Goal: Task Accomplishment & Management: Use online tool/utility

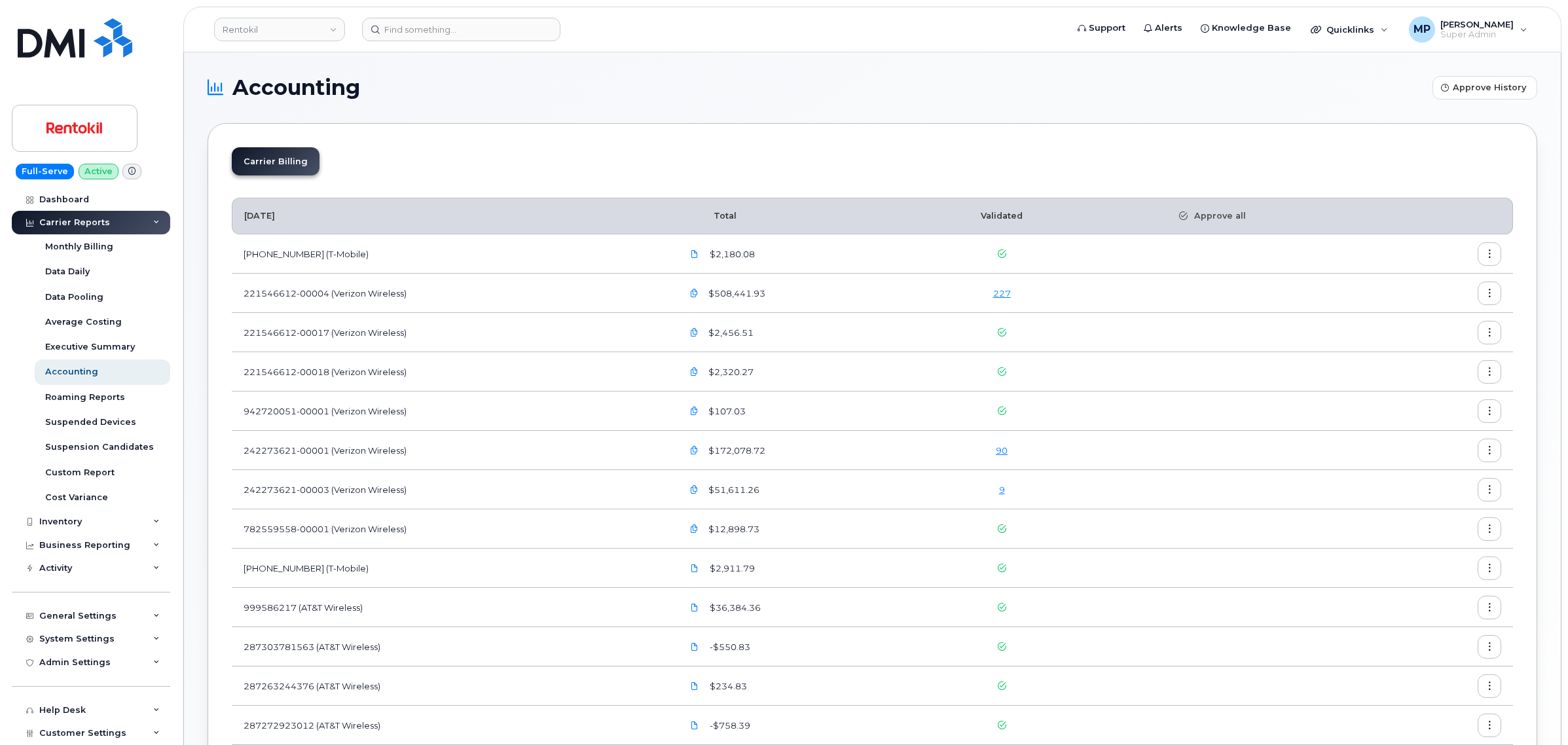
click at [1005, 493] on link "9" at bounding box center [1002, 490] width 6 height 11
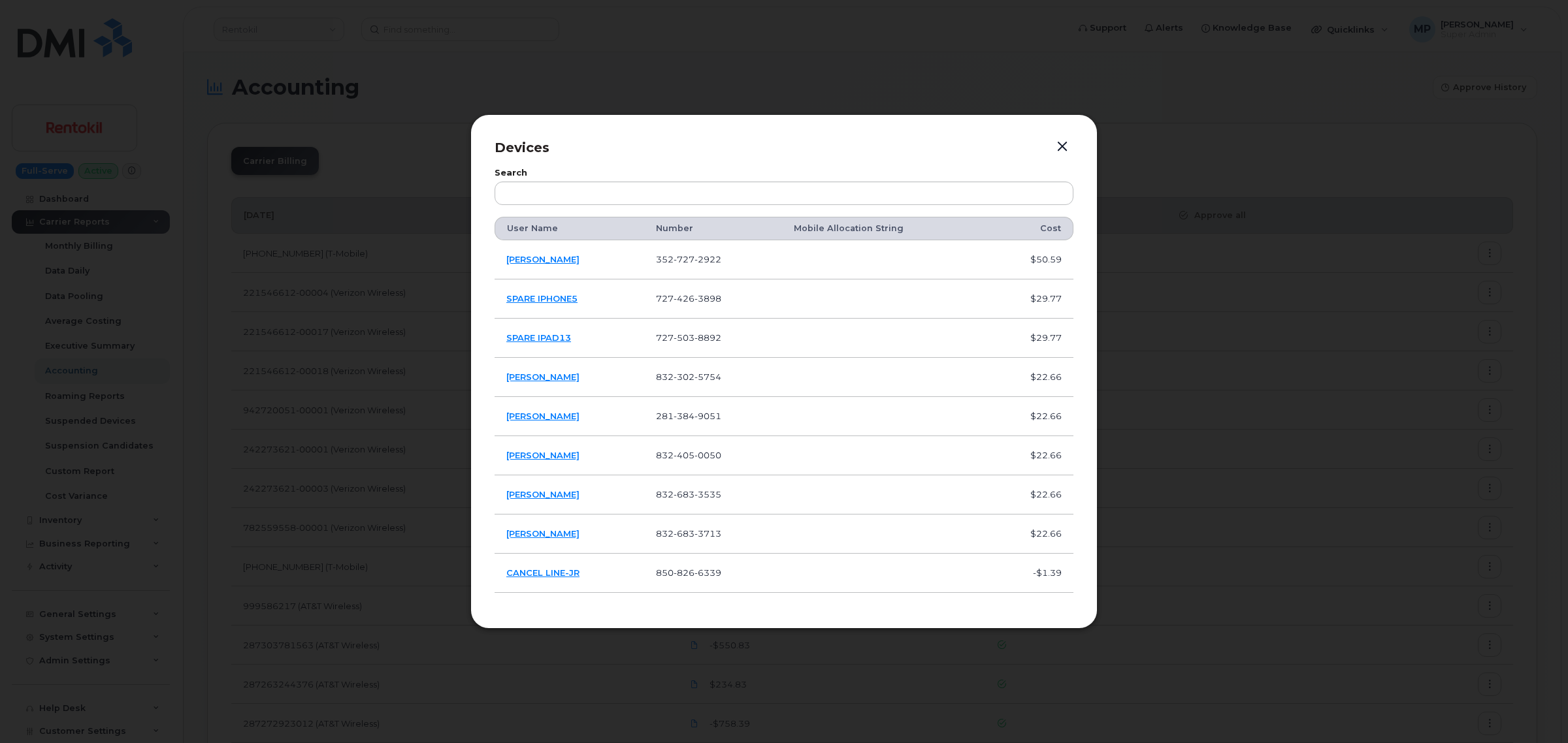
click at [1059, 148] on button "button" at bounding box center [1062, 147] width 20 height 18
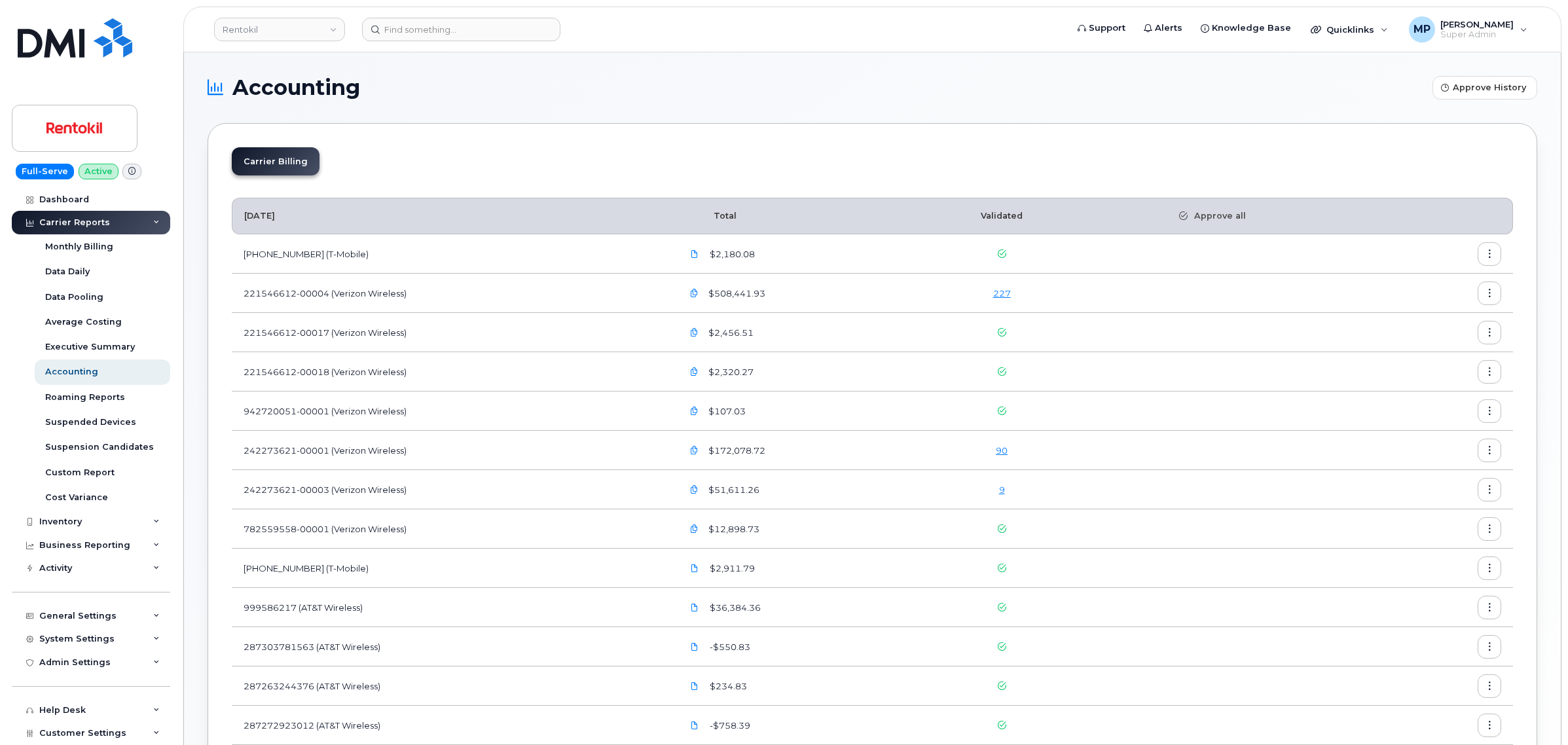
click at [1008, 450] on link "90" at bounding box center [1002, 450] width 12 height 11
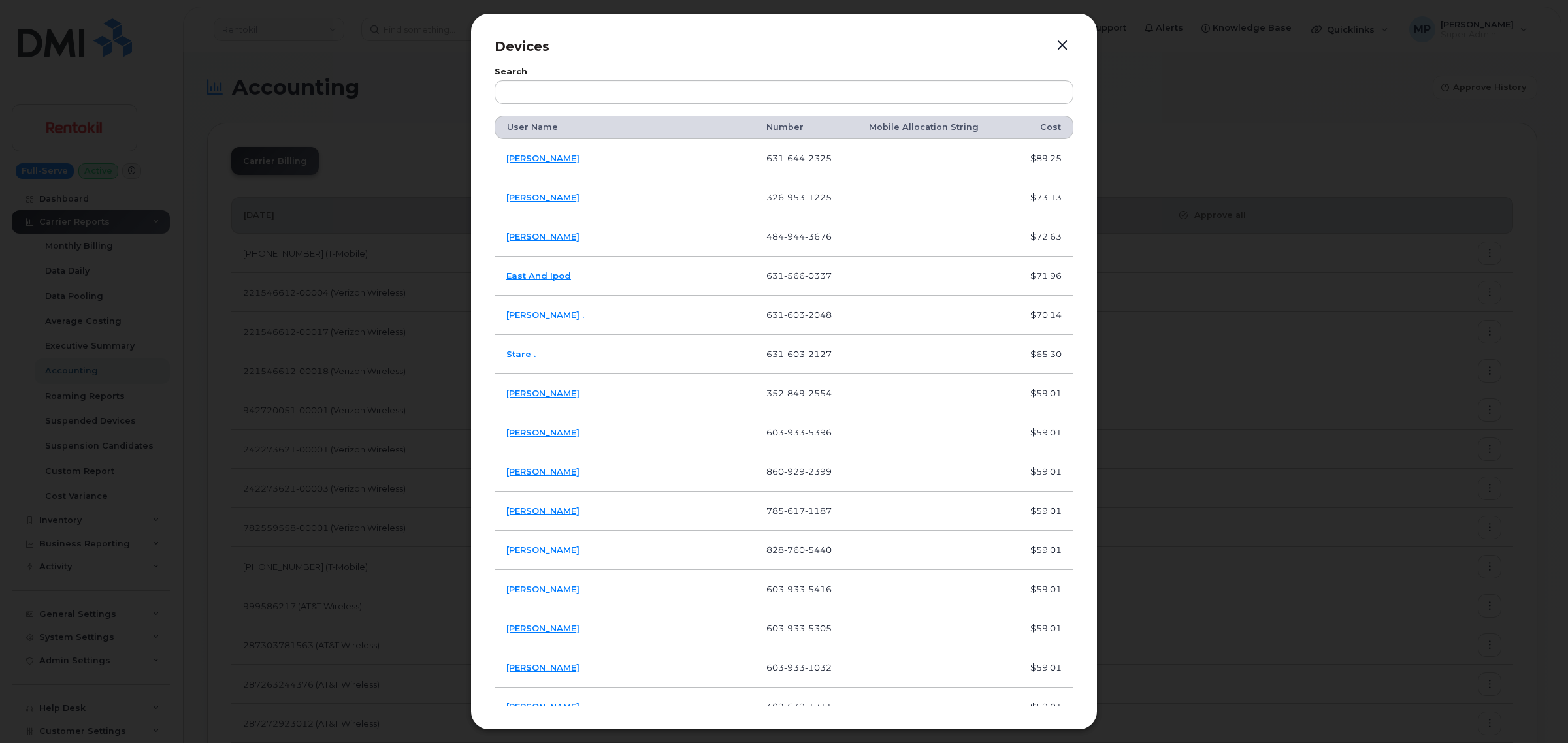
click at [1063, 46] on button "button" at bounding box center [1062, 46] width 20 height 18
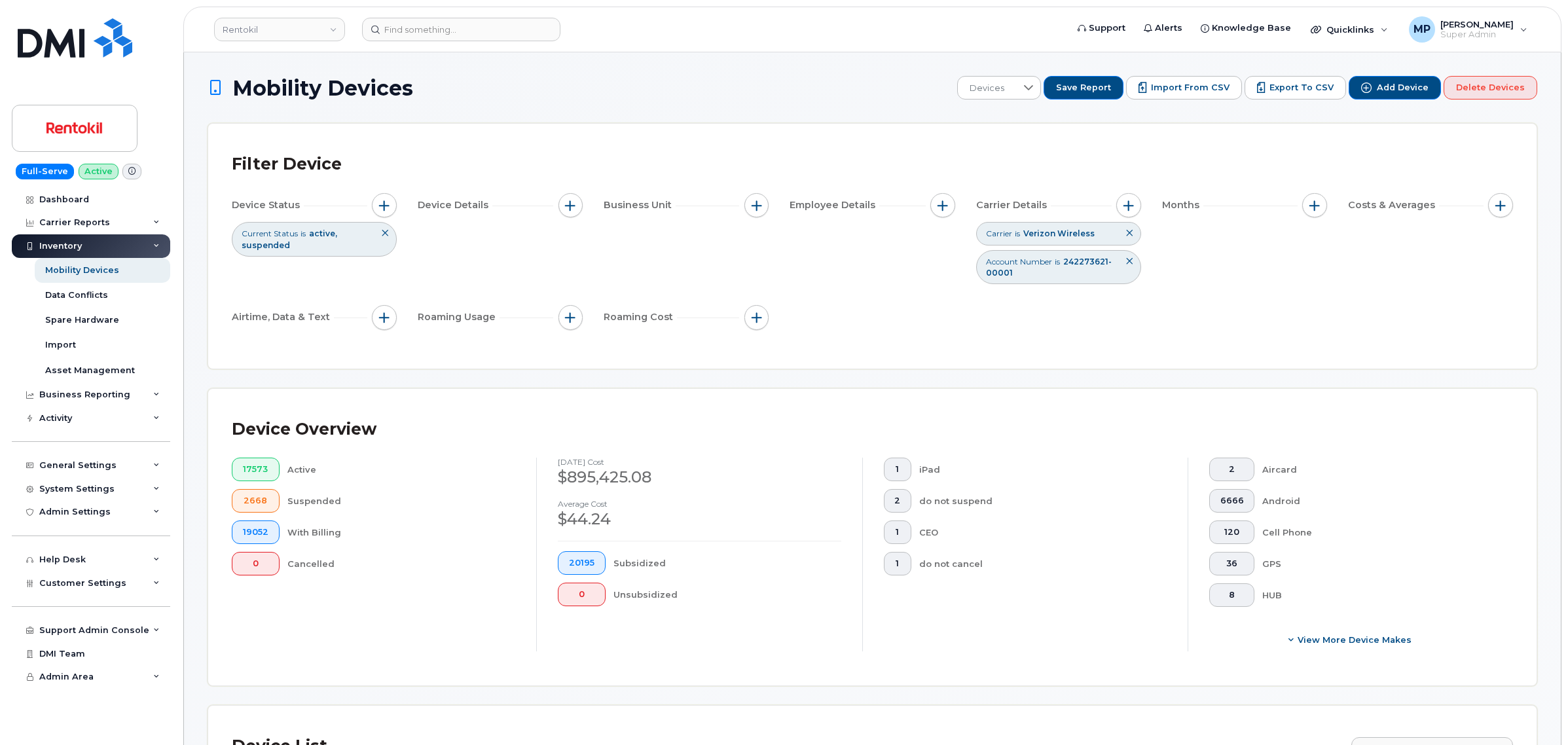
click at [1128, 259] on icon at bounding box center [1129, 261] width 8 height 8
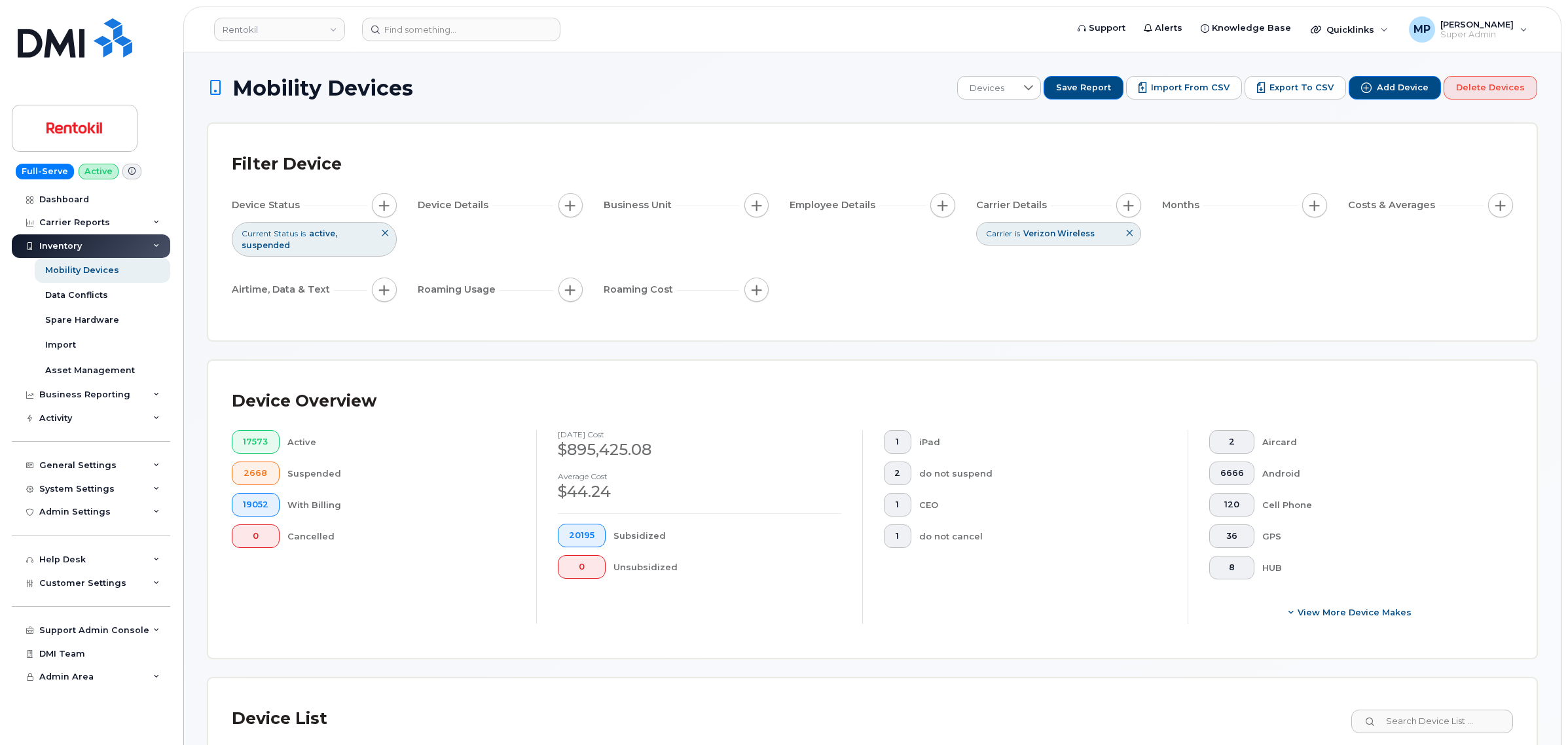
click at [1130, 233] on icon at bounding box center [1129, 233] width 8 height 8
click at [381, 230] on icon at bounding box center [385, 233] width 8 height 8
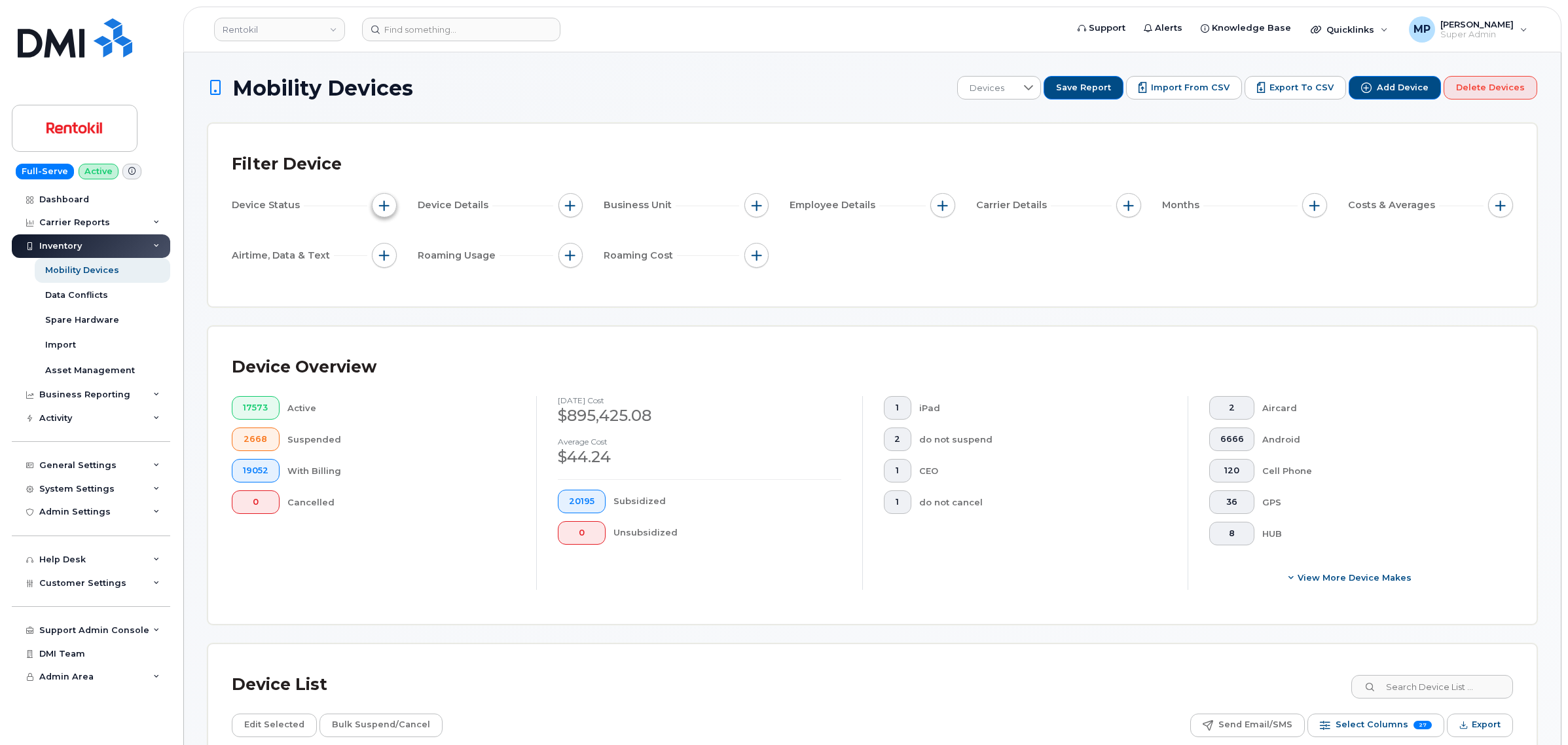
click at [381, 201] on span "button" at bounding box center [384, 206] width 11 height 11
click at [408, 142] on div "Filter Device Device Status Device Details Business Unit Employee Details Carri…" at bounding box center [873, 215] width 1328 height 183
click at [69, 271] on div "Mobility Devices" at bounding box center [82, 270] width 74 height 12
click at [381, 203] on span "button" at bounding box center [384, 206] width 11 height 11
click at [390, 242] on input "Current Status" at bounding box center [388, 245] width 11 height 11
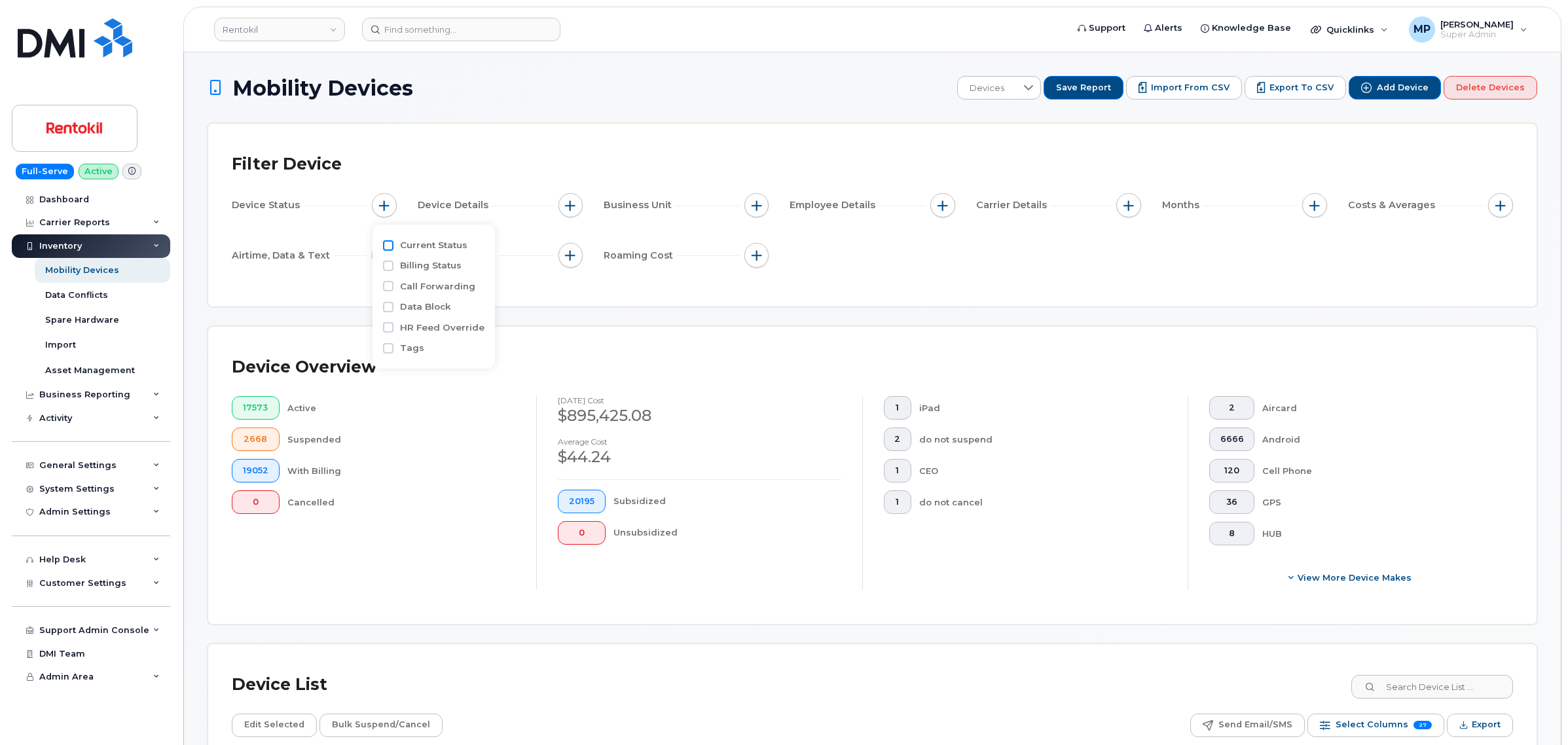
checkbox input "true"
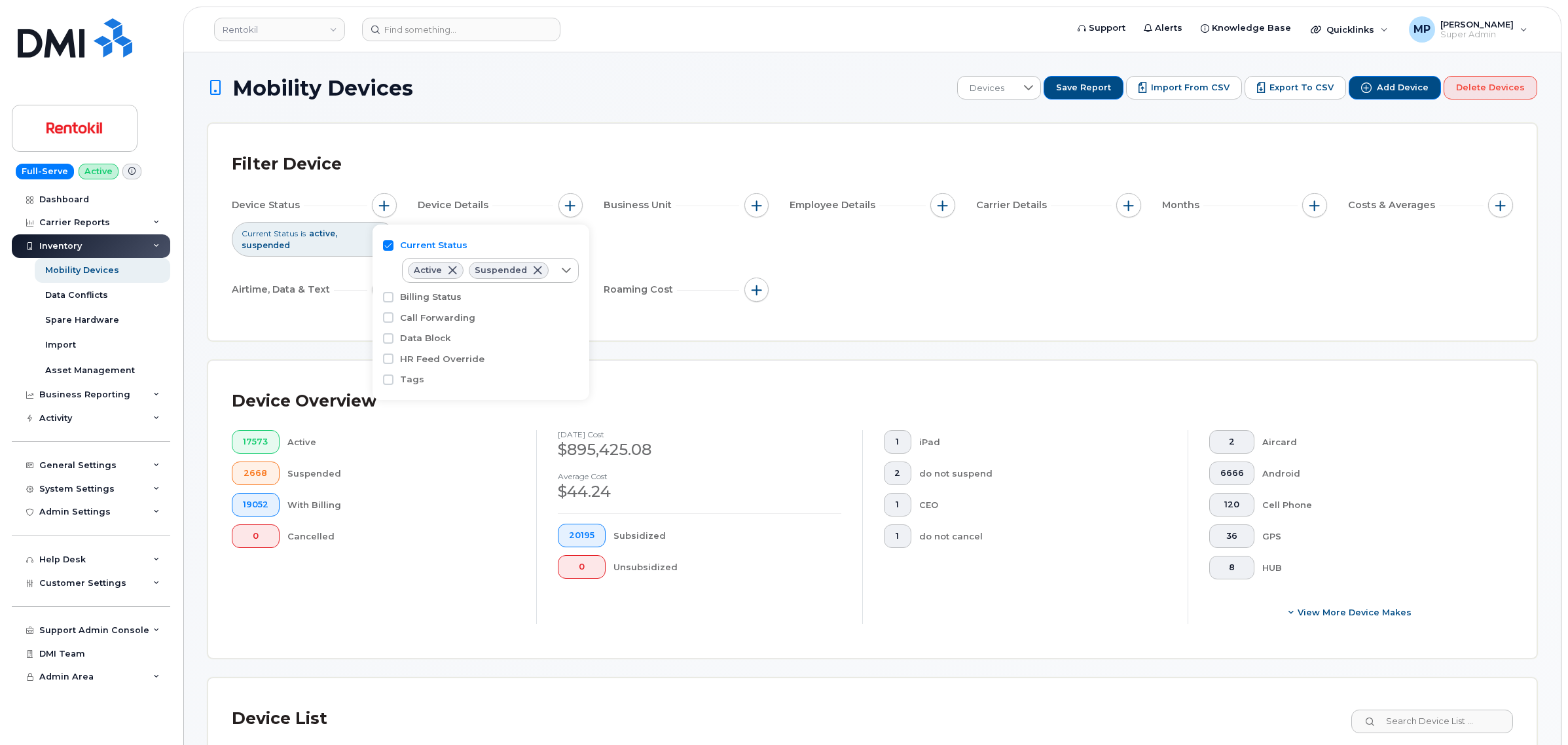
click at [1131, 339] on div "Filter Device Device Status Current Status is active suspended Device Details B…" at bounding box center [873, 233] width 1328 height 217
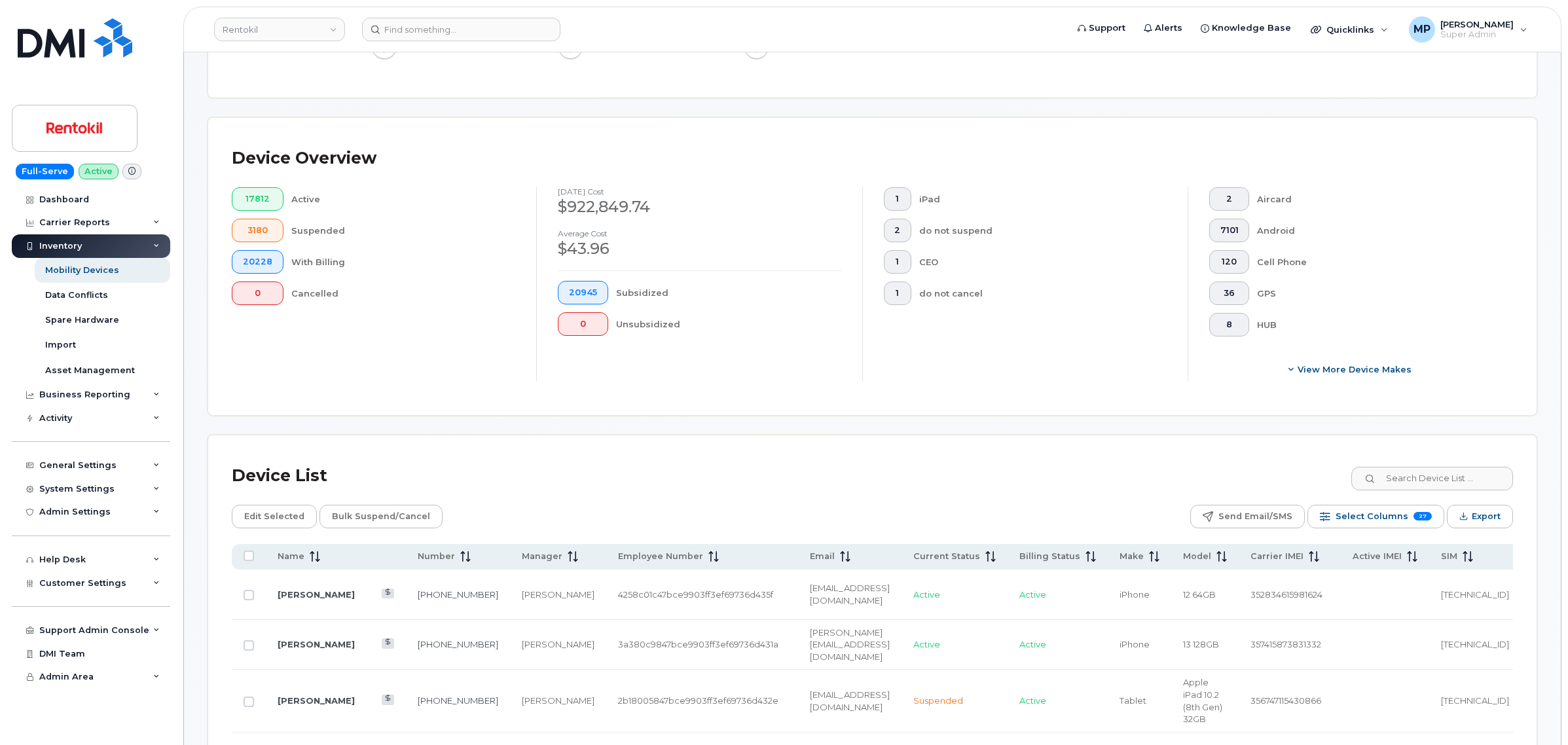
scroll to position [409, 0]
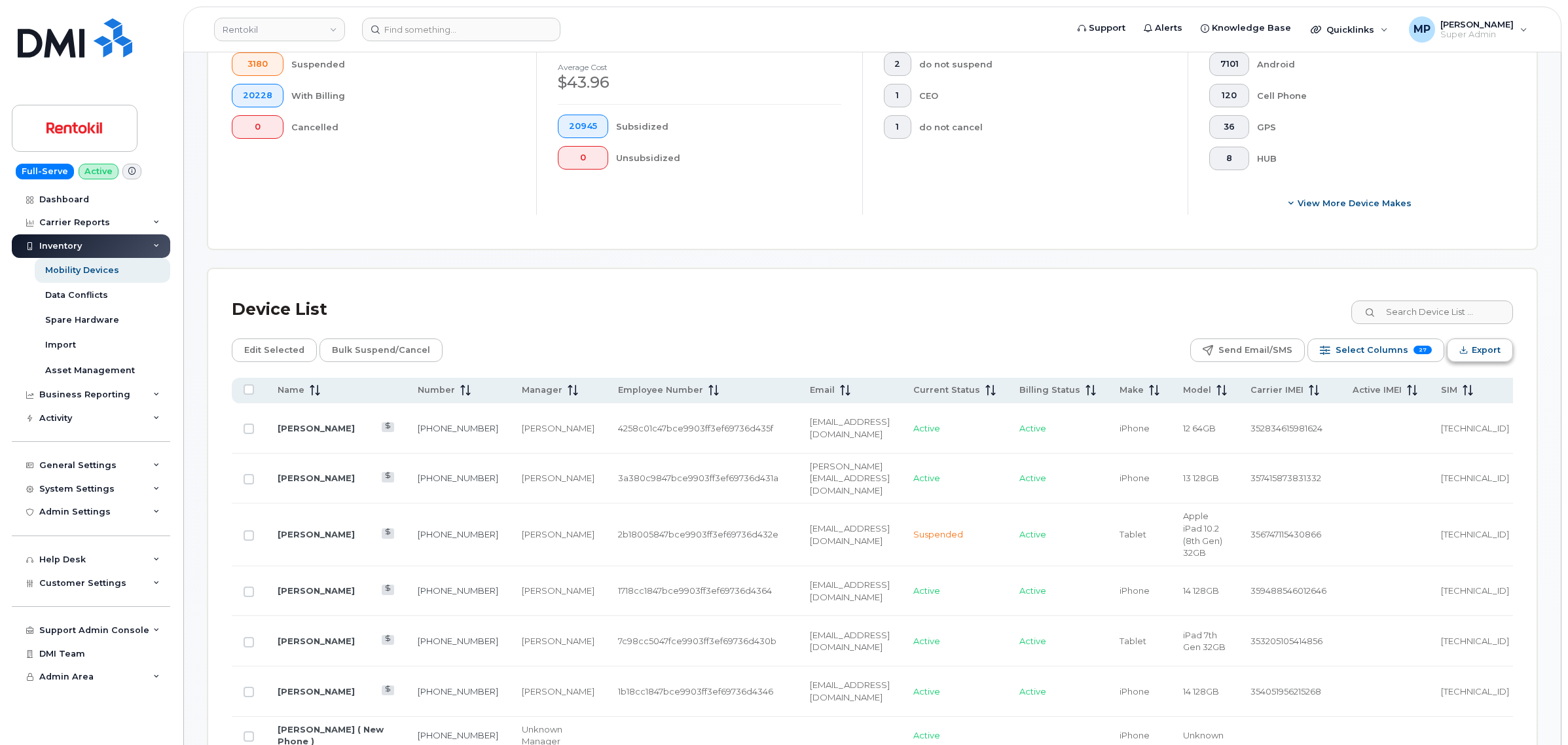
click at [1485, 352] on span "Export" at bounding box center [1486, 350] width 29 height 20
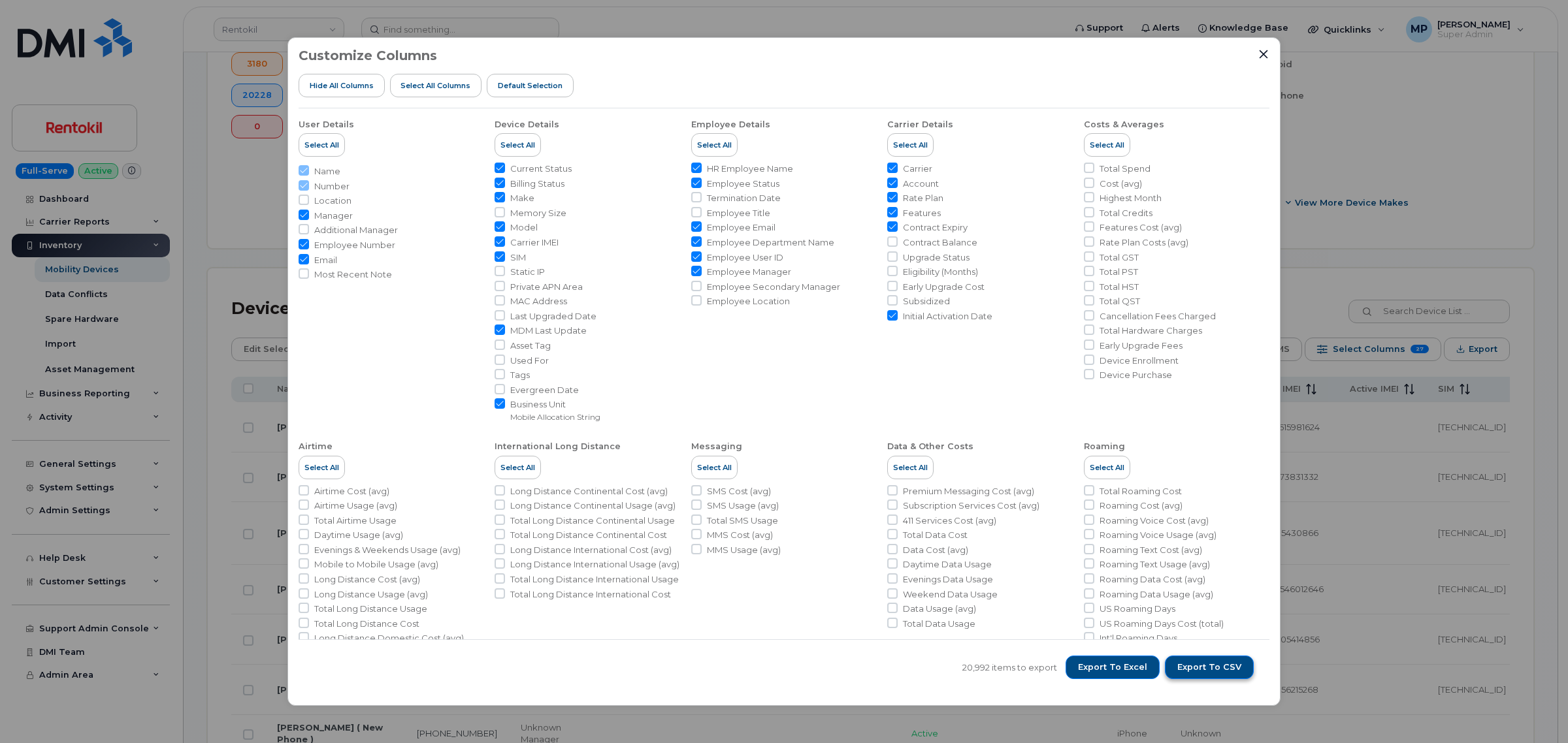
click at [1202, 665] on span "Export to CSV" at bounding box center [1209, 667] width 64 height 12
drag, startPoint x: 1262, startPoint y: 51, endPoint x: 1282, endPoint y: 47, distance: 20.4
click at [1262, 51] on icon "Close" at bounding box center [1263, 54] width 11 height 11
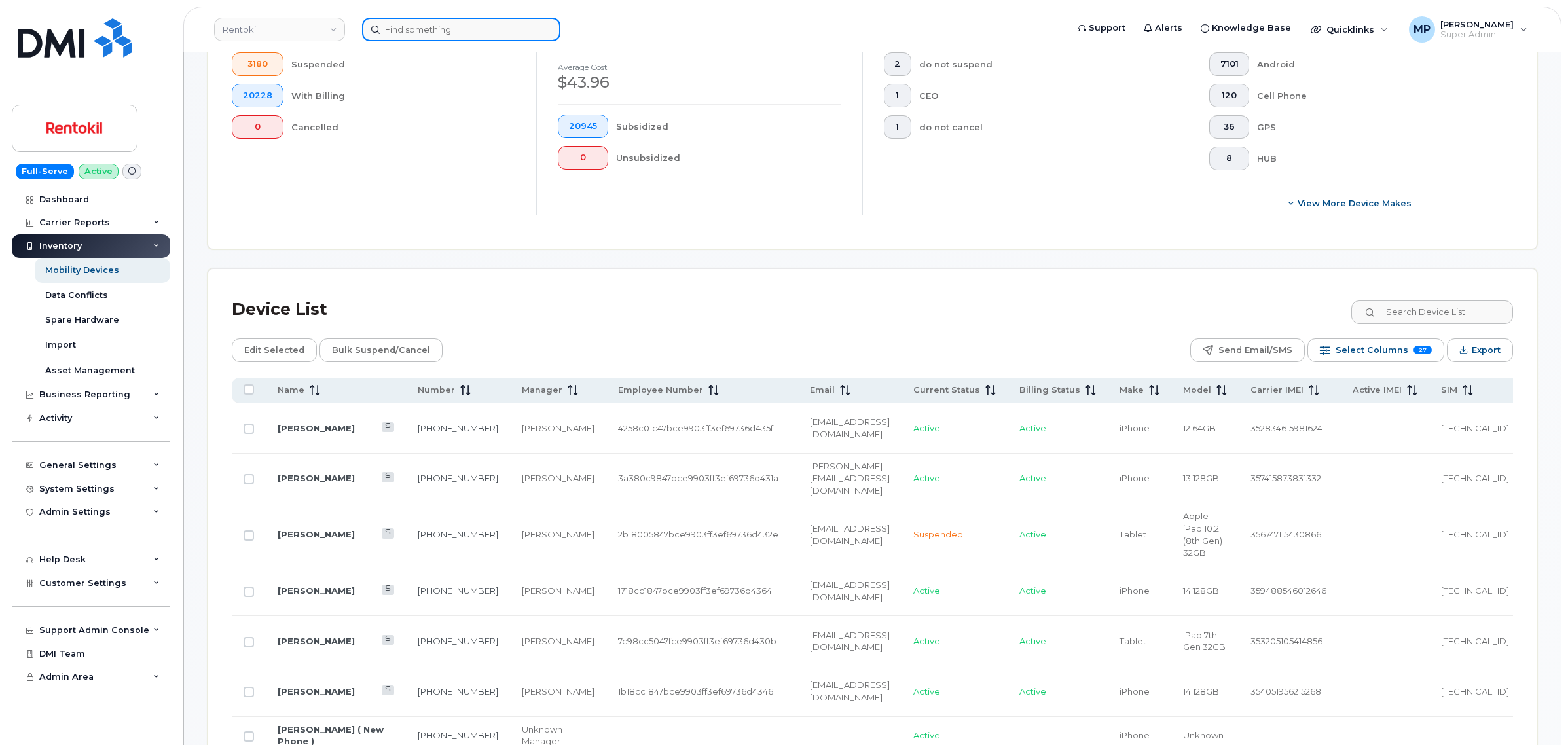
click at [391, 21] on input at bounding box center [461, 29] width 198 height 23
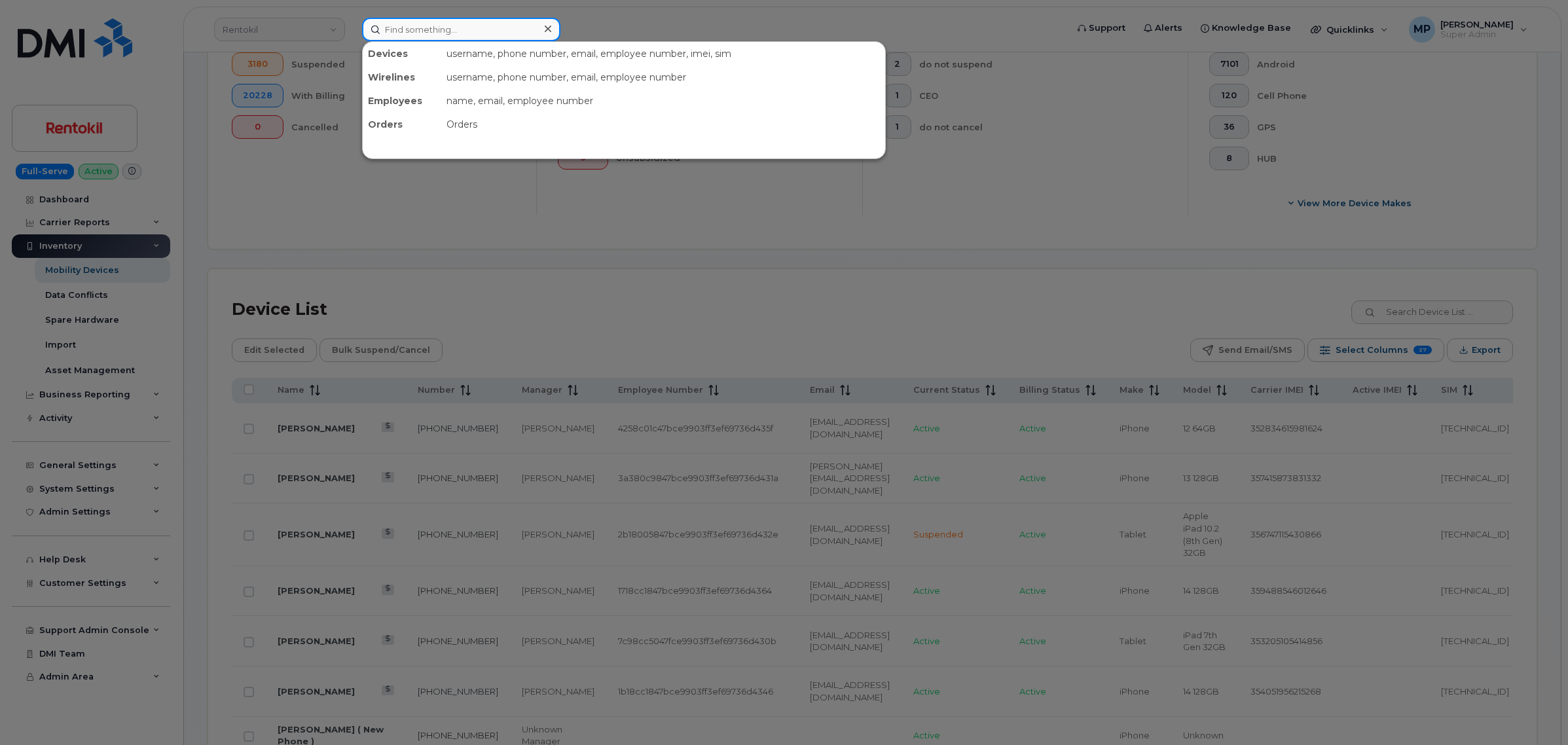
paste input "6128845847bce9903ff3ef69736d433c"
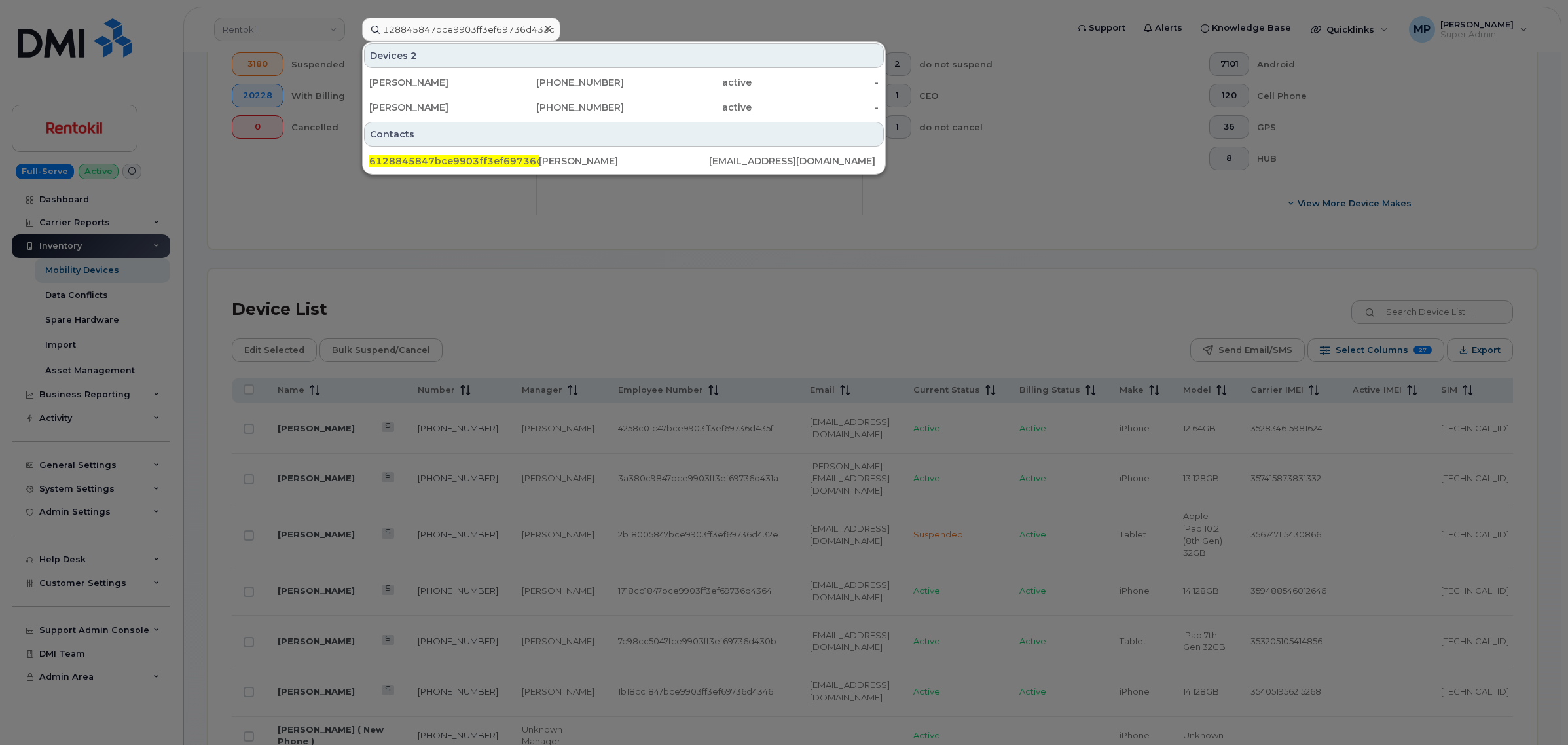
scroll to position [0, 0]
click at [1019, 245] on div at bounding box center [784, 372] width 1568 height 745
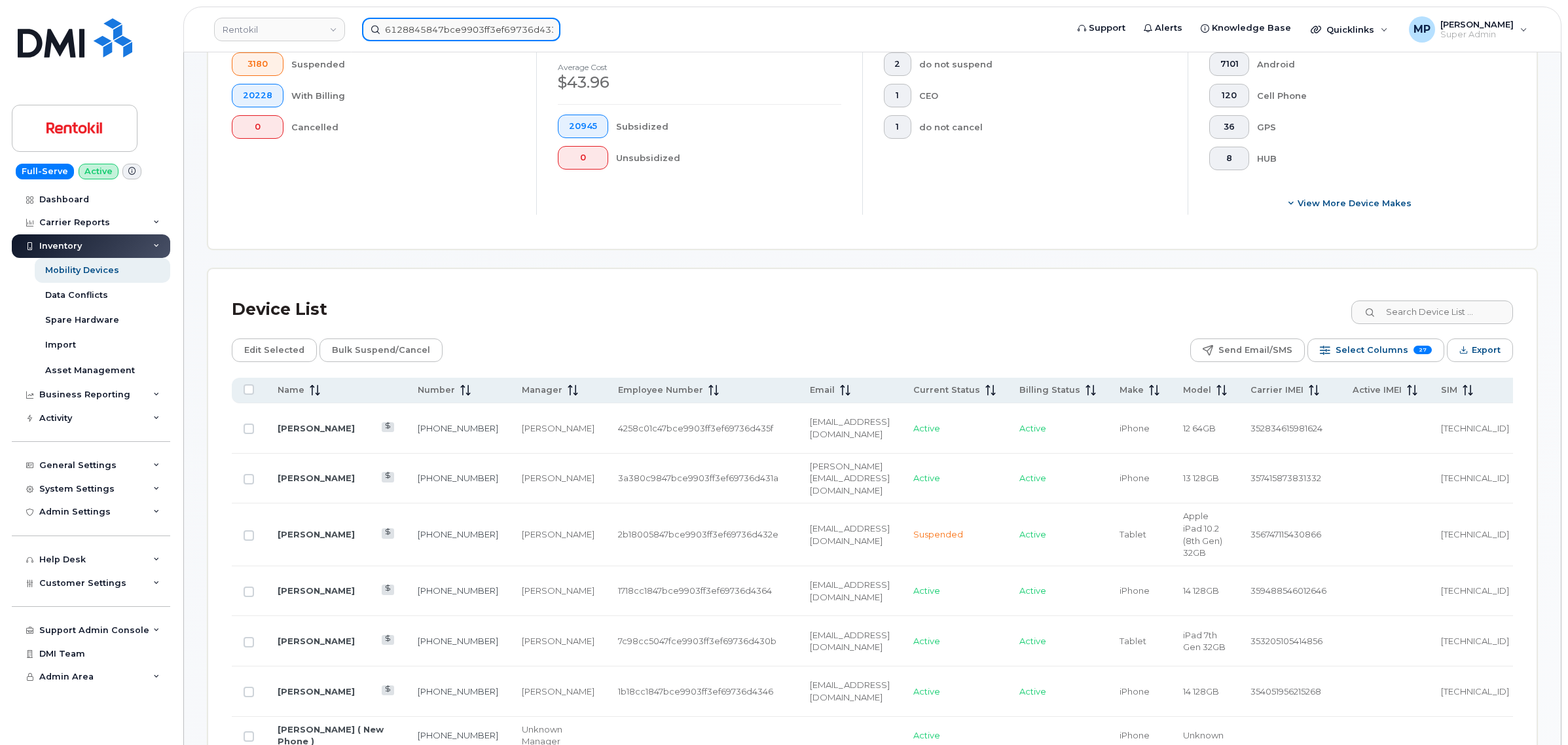
click at [479, 33] on input "6128845847bce9903ff3ef69736d433c" at bounding box center [461, 29] width 198 height 23
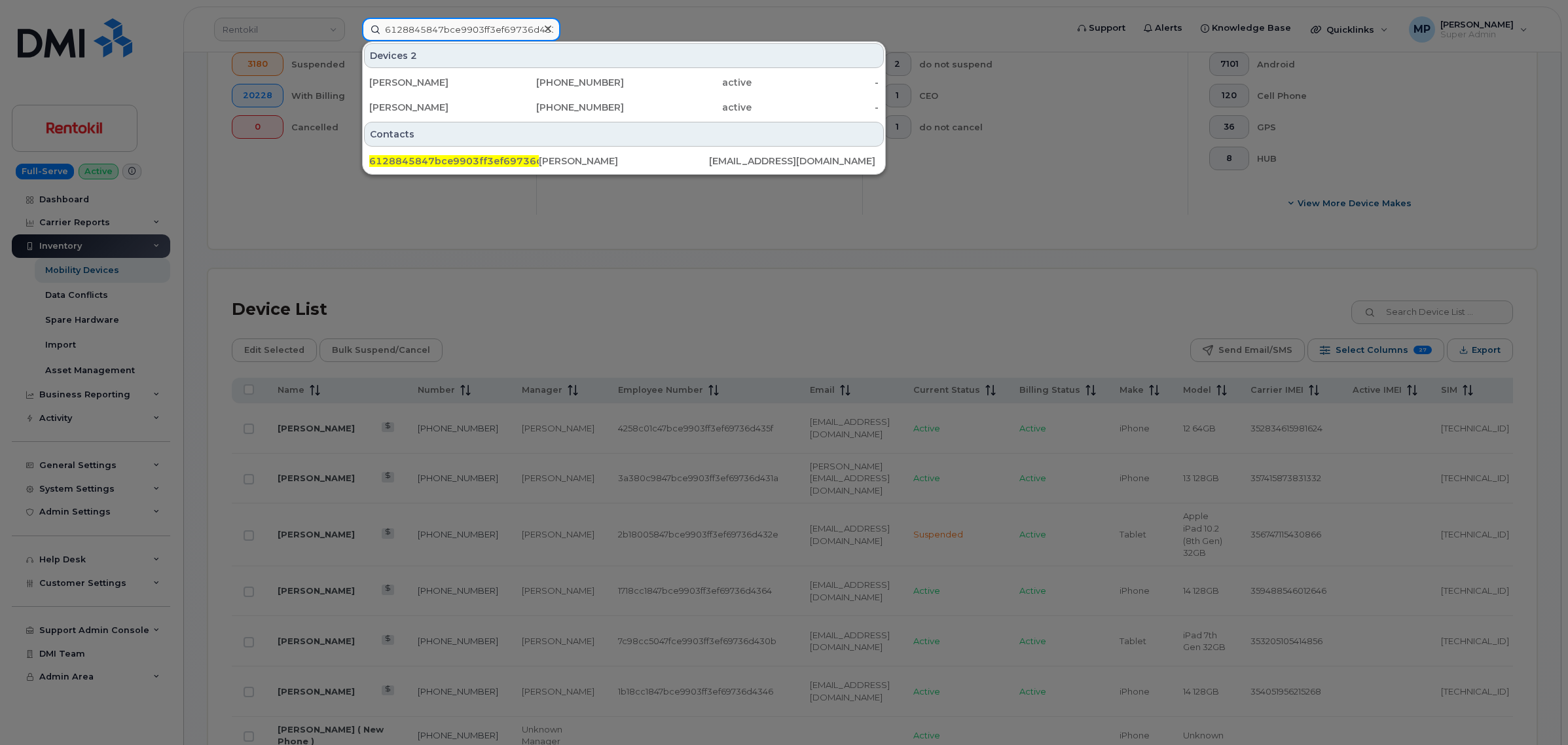
click at [479, 33] on input "6128845847bce9903ff3ef69736d433c" at bounding box center [461, 29] width 198 height 23
paste input "A0269C69"
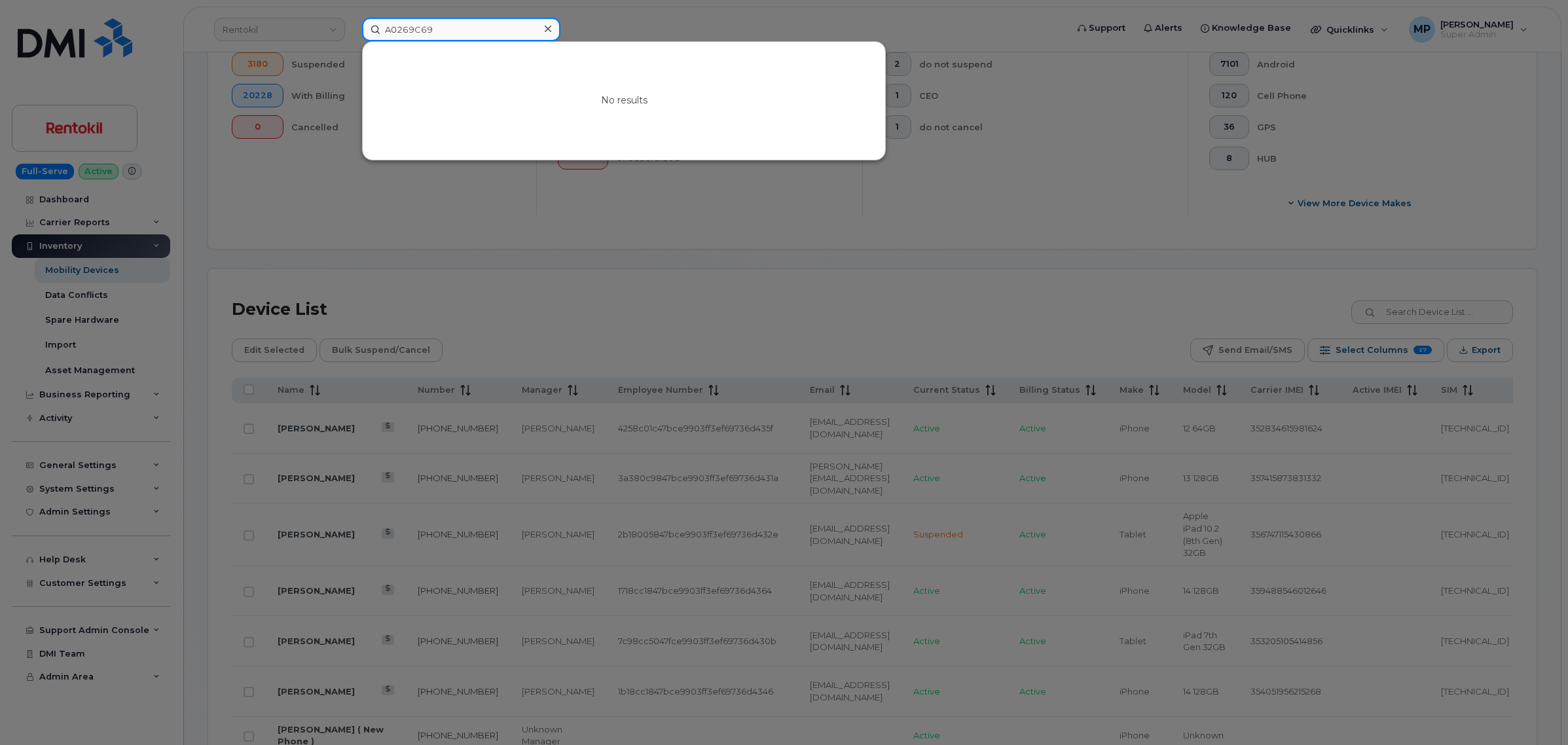
click at [454, 26] on input "A0269C69" at bounding box center [461, 29] width 198 height 23
drag, startPoint x: 437, startPoint y: 27, endPoint x: 364, endPoint y: 38, distance: 73.8
click at [367, 35] on input "A0269C69" at bounding box center [461, 29] width 198 height 23
click at [456, 21] on input "A0269C69" at bounding box center [461, 29] width 198 height 23
click at [452, 28] on input "A0269C69" at bounding box center [461, 29] width 198 height 23
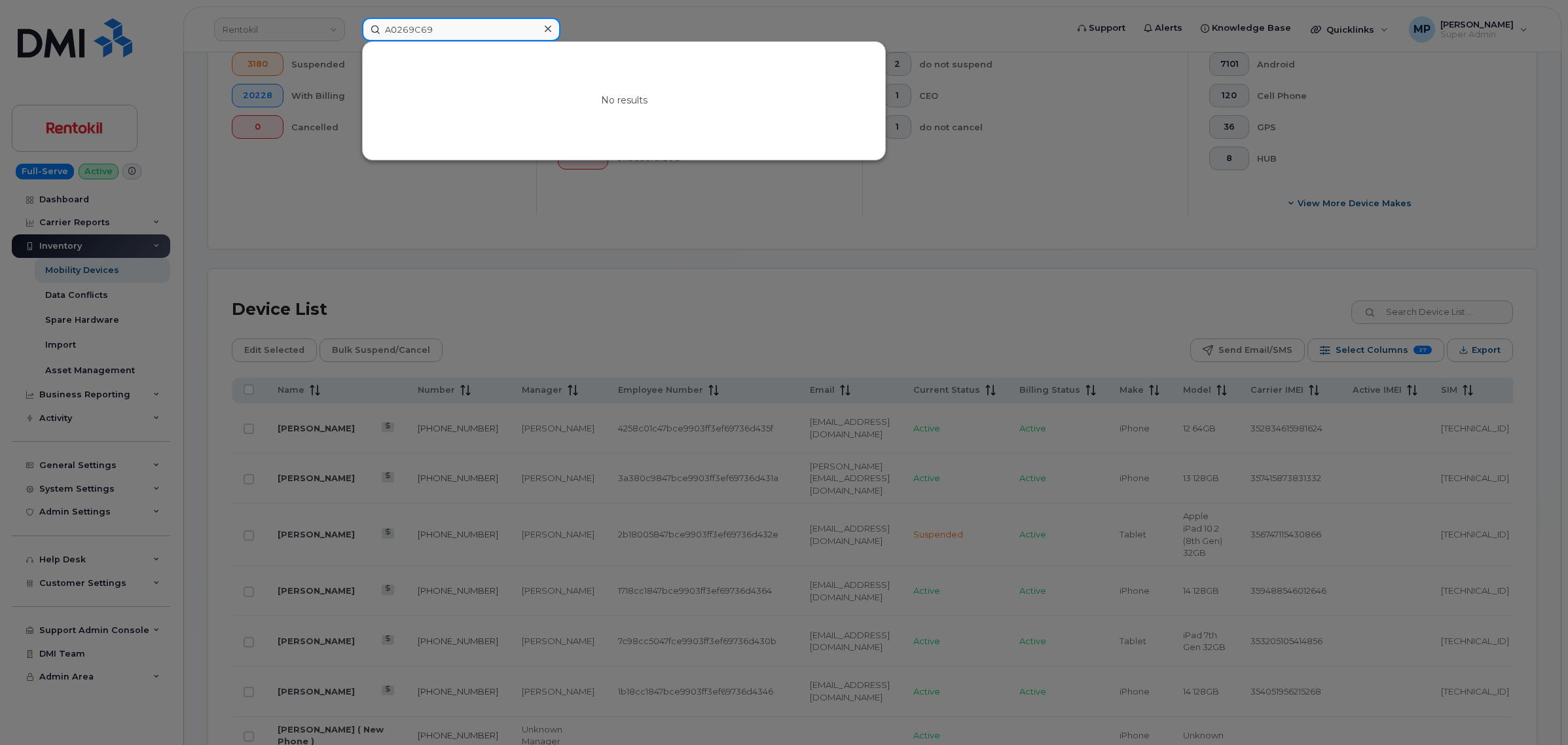
drag, startPoint x: 323, startPoint y: 27, endPoint x: 305, endPoint y: 27, distance: 18.0
click at [352, 27] on div "A0269C69 No results" at bounding box center [710, 29] width 717 height 23
paste input "my.Lendermon@waldorfastoria.com"
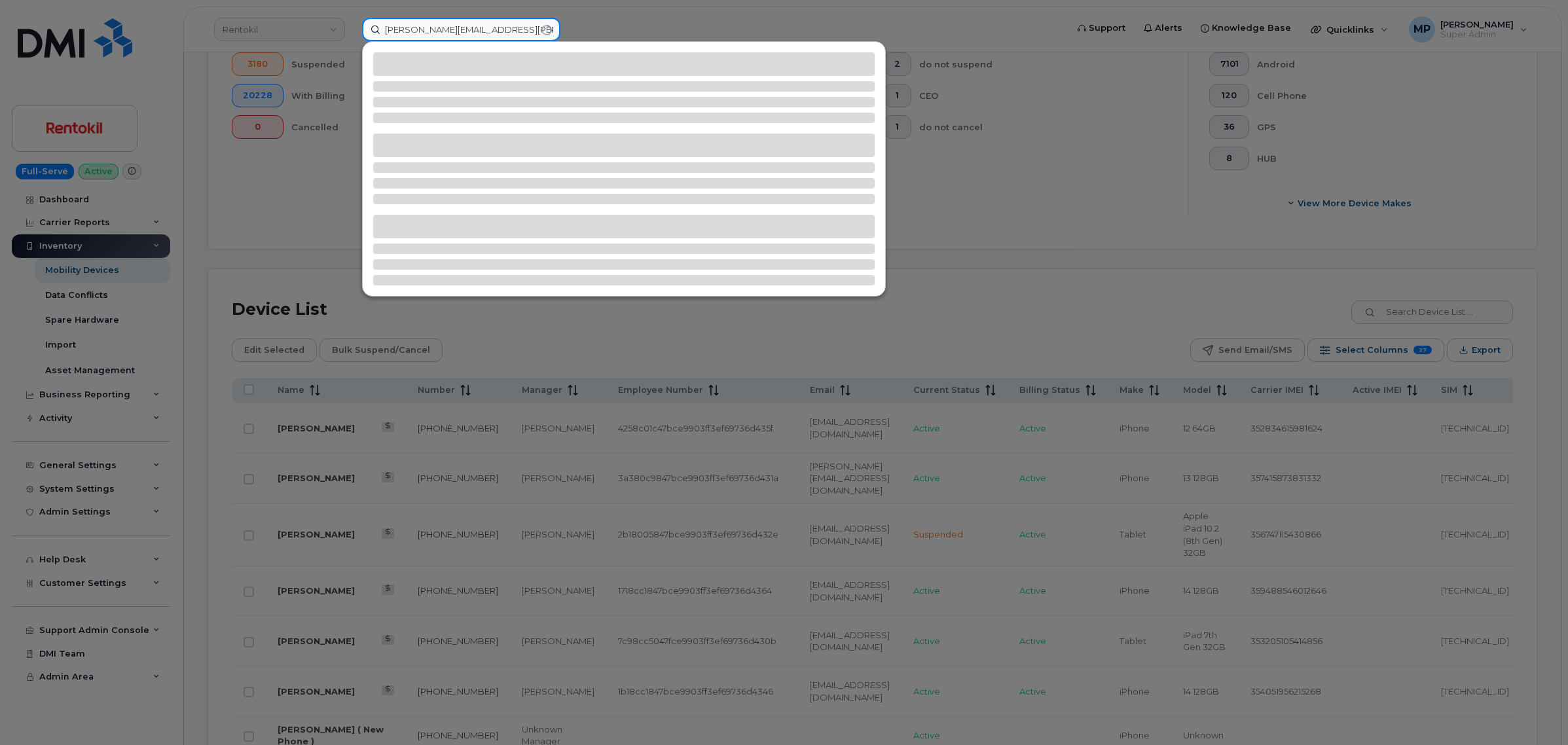
type input "Amy.Lendermon@waldorfastoria.com"
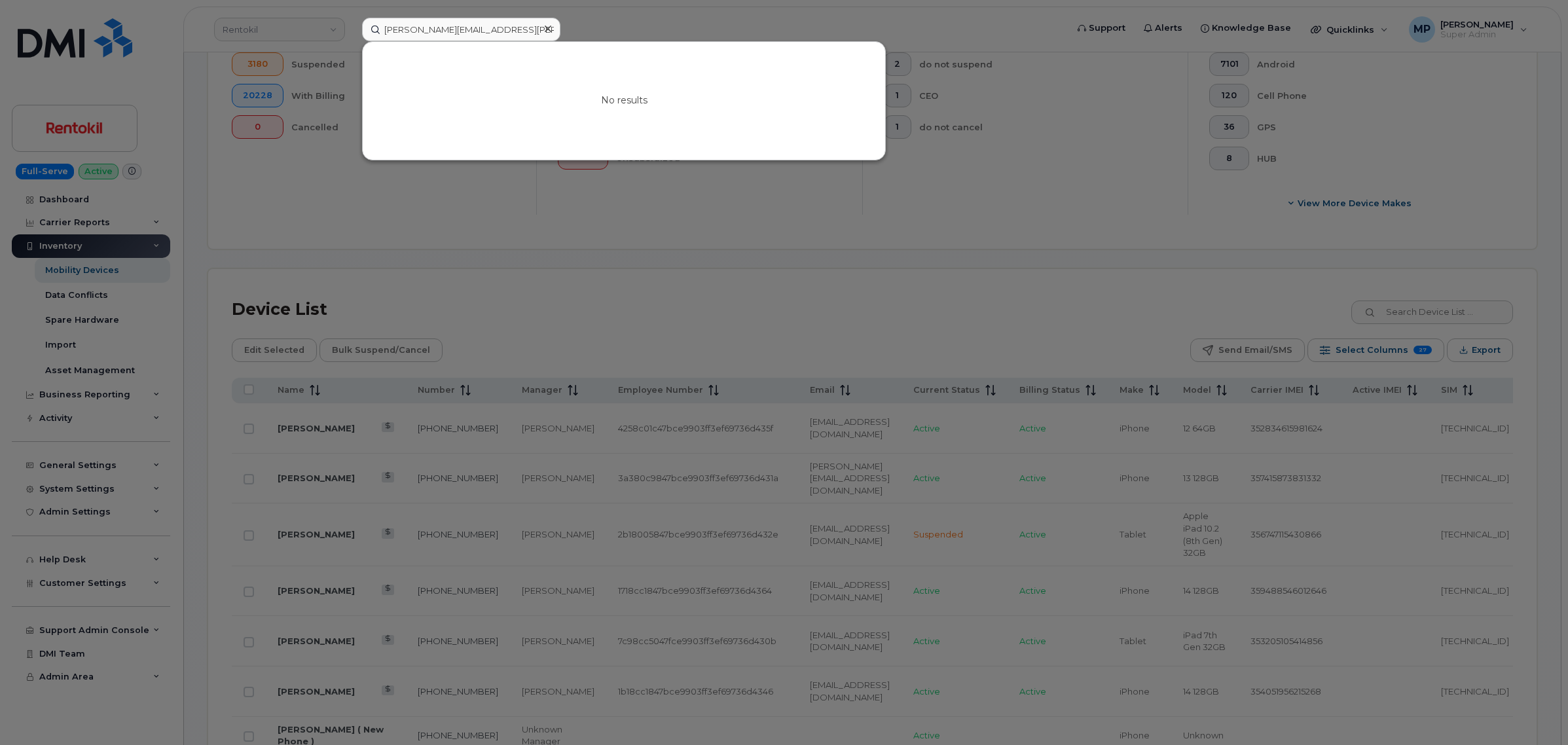
click at [549, 26] on icon at bounding box center [547, 28] width 6 height 11
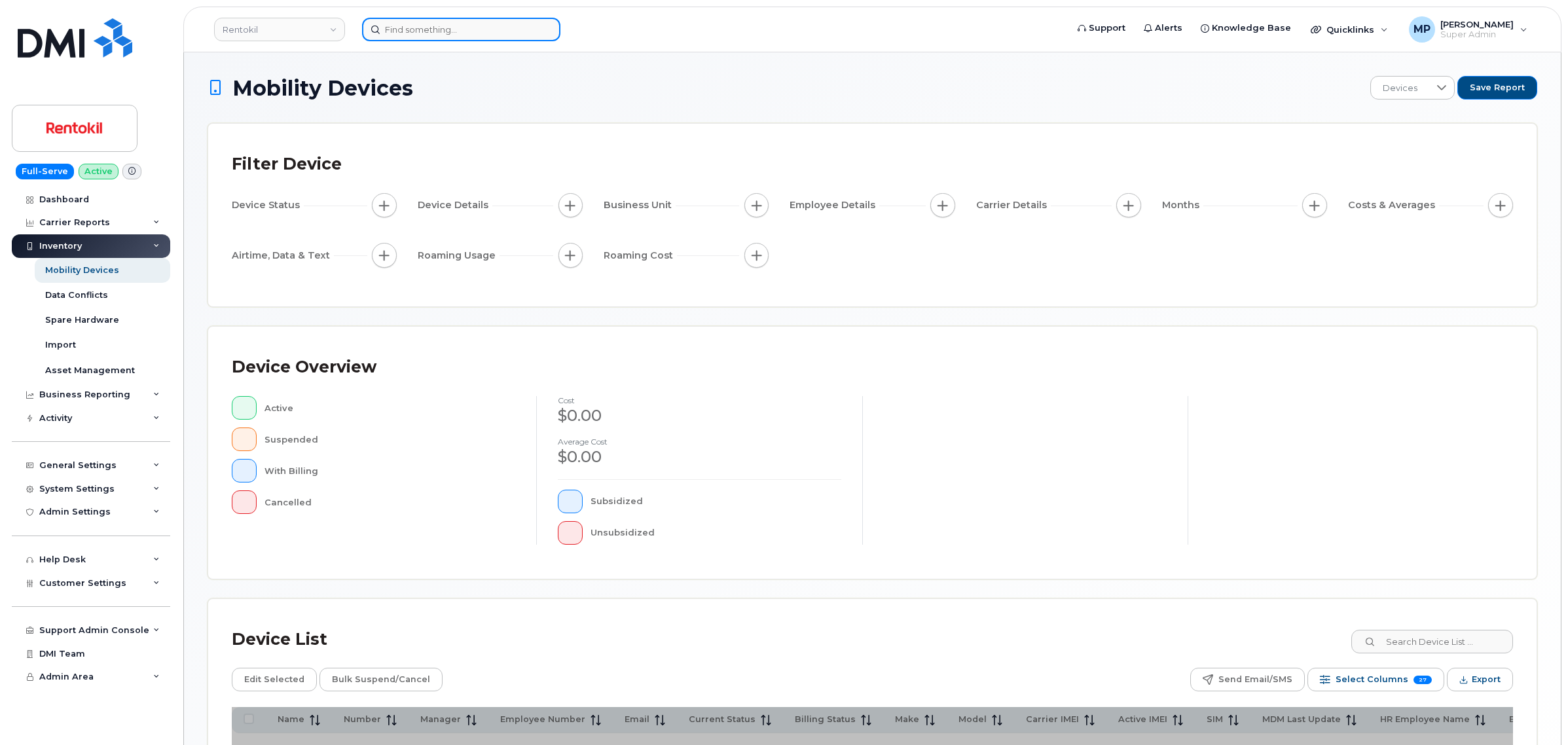
click at [397, 28] on input at bounding box center [461, 29] width 198 height 23
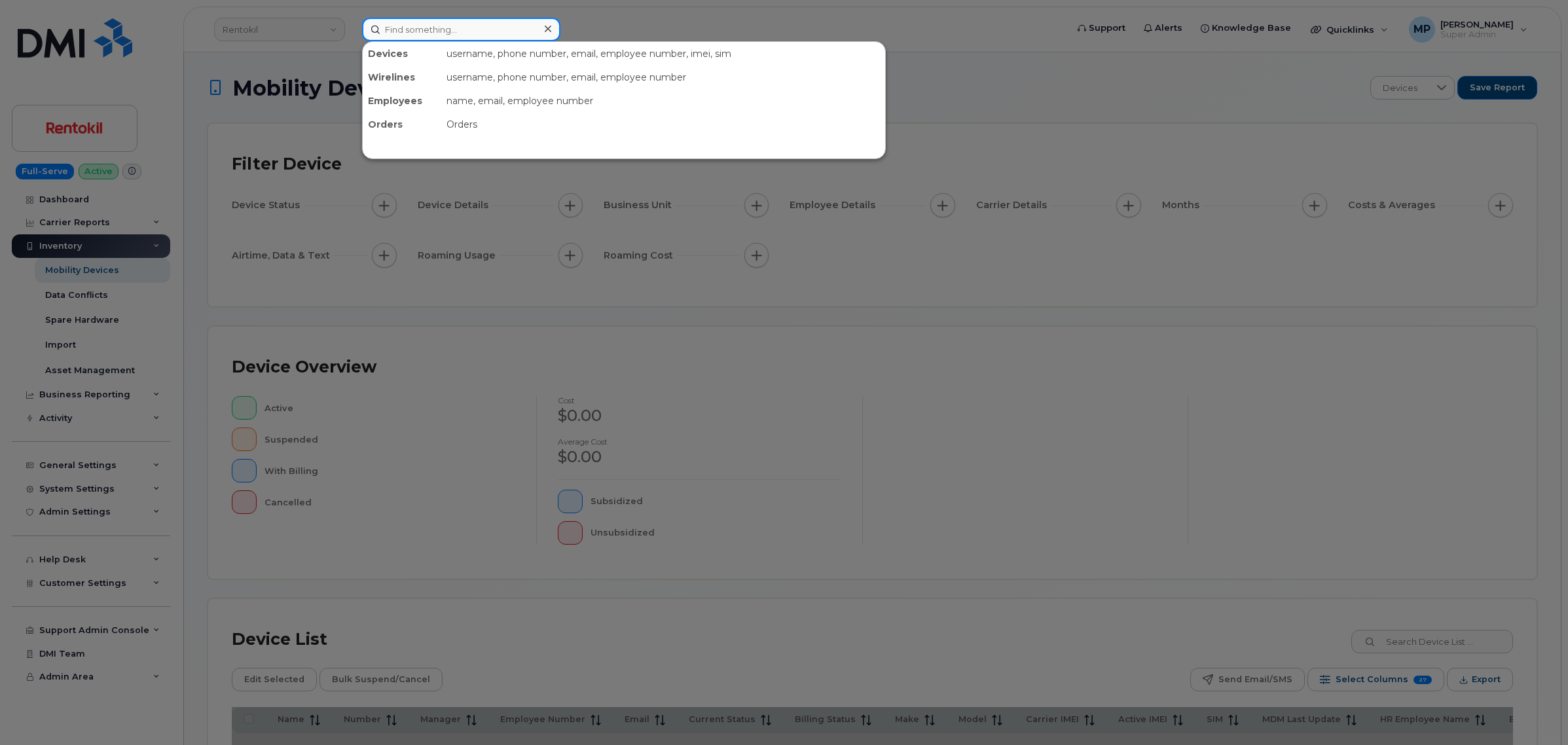
paste input "Amy.Lendermon@waldorfastoria.com"
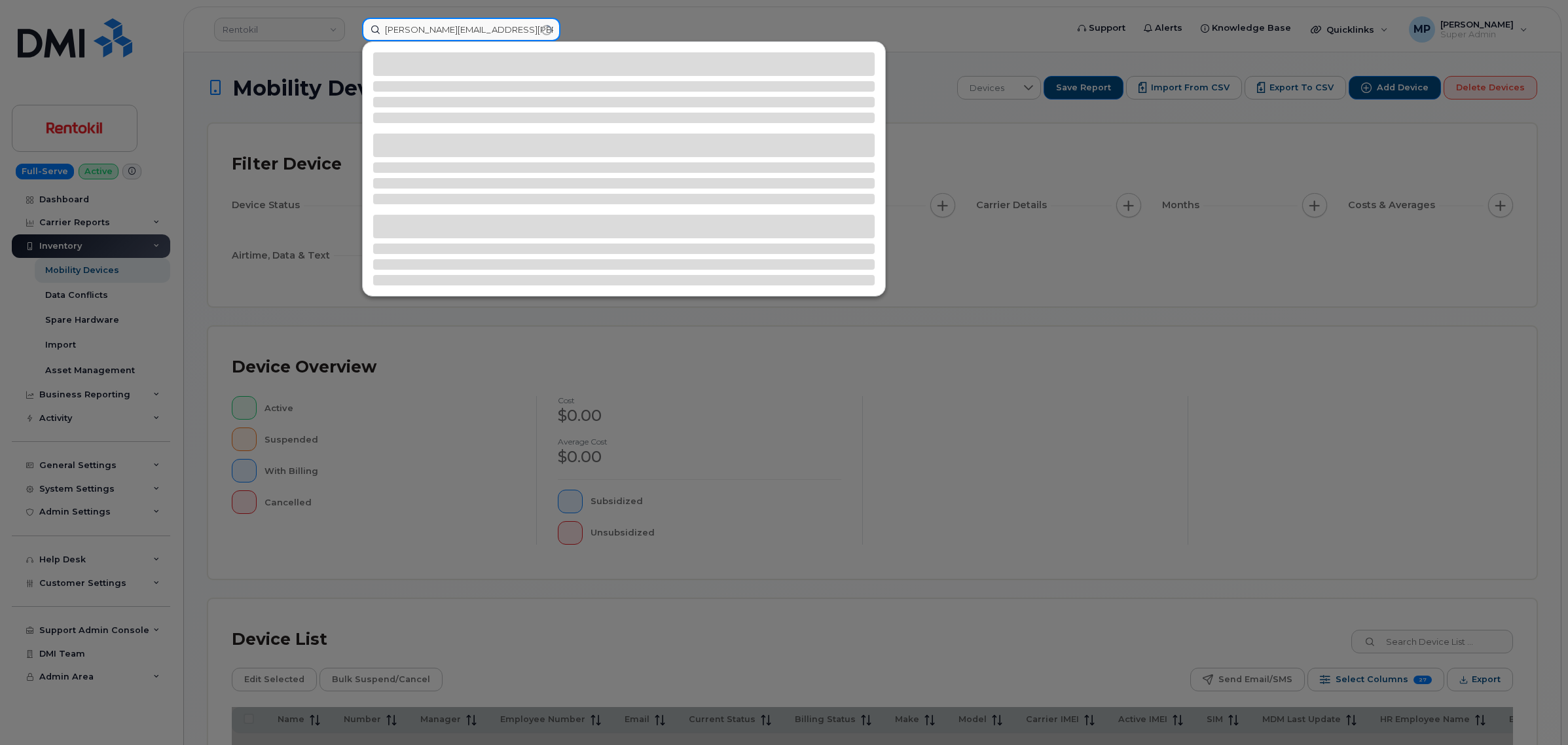
type input "Amy.Lendermon@waldorfastoria.com"
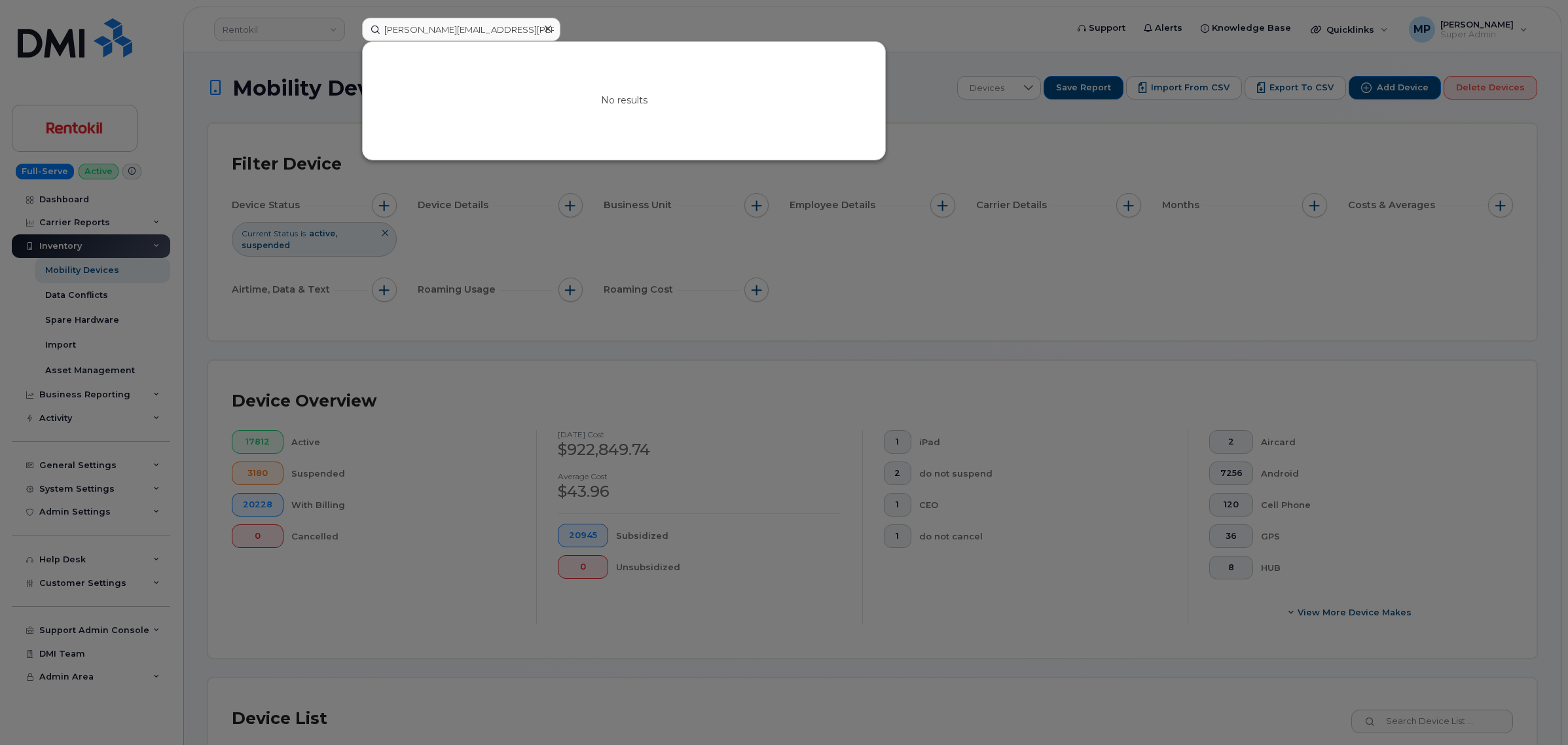
click at [296, 28] on div at bounding box center [784, 372] width 1568 height 745
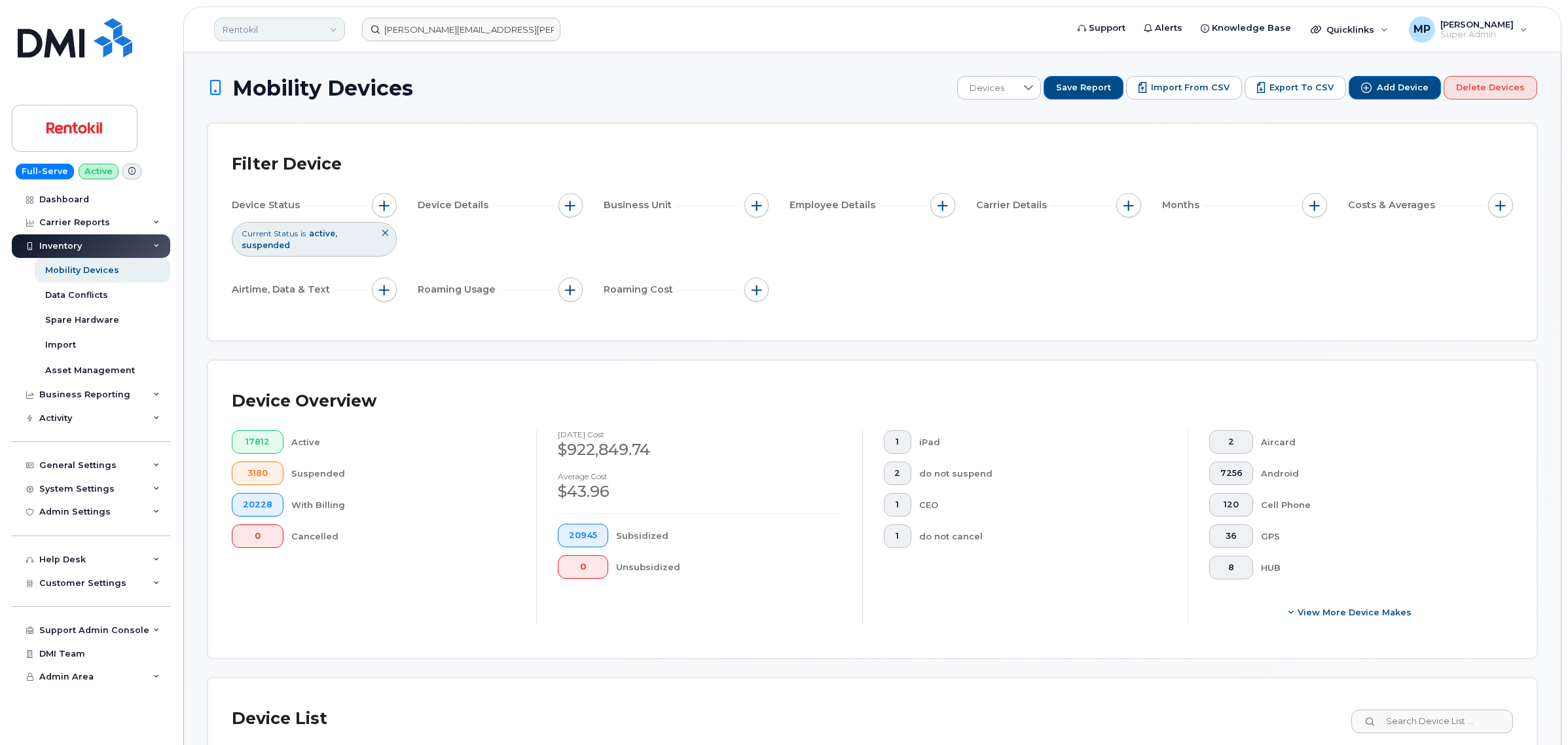
click at [321, 26] on link "Rentokil" at bounding box center [279, 29] width 131 height 23
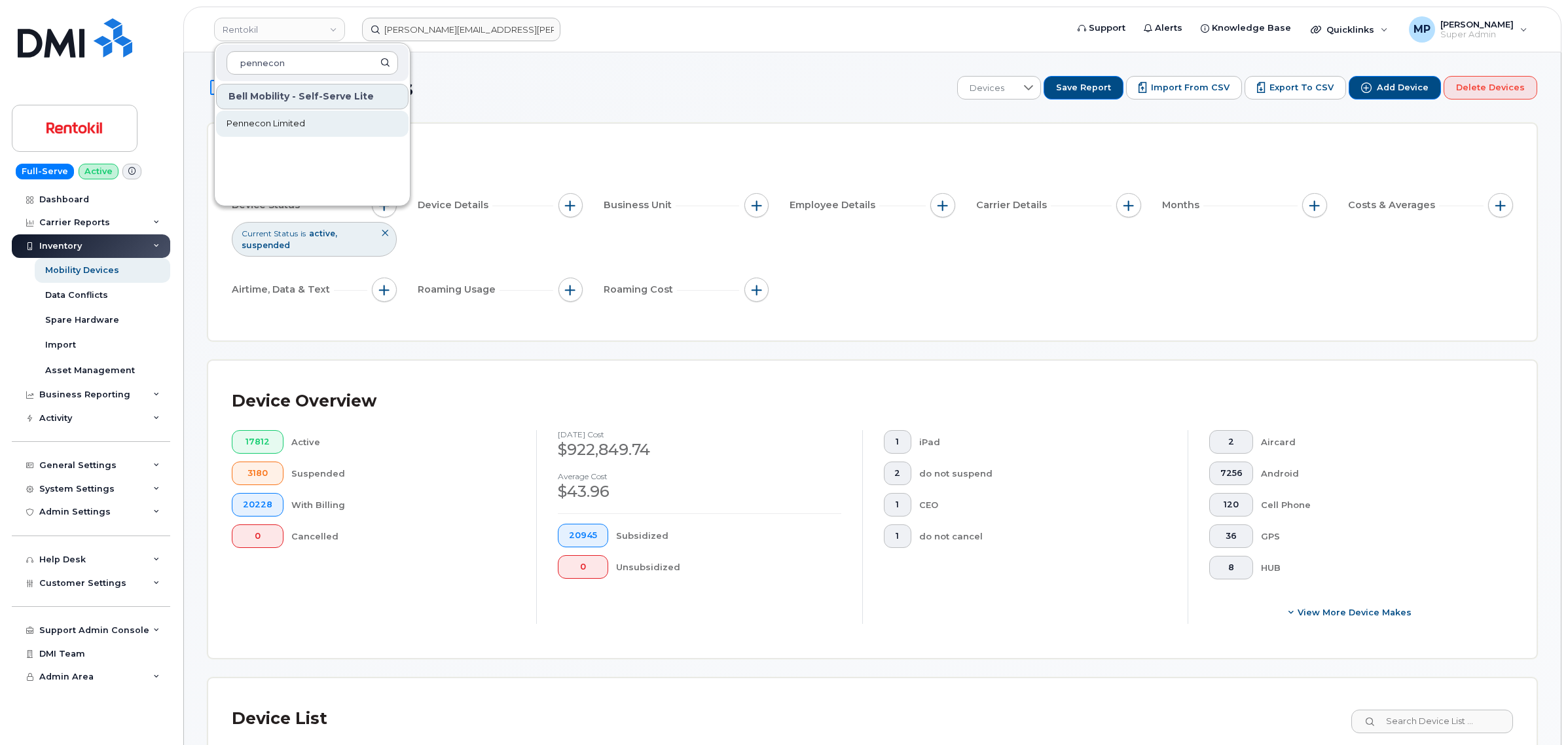
type input "pennecon"
click at [283, 128] on span "Pennecon Limited" at bounding box center [266, 123] width 79 height 13
